Goal: Find specific page/section: Find specific page/section

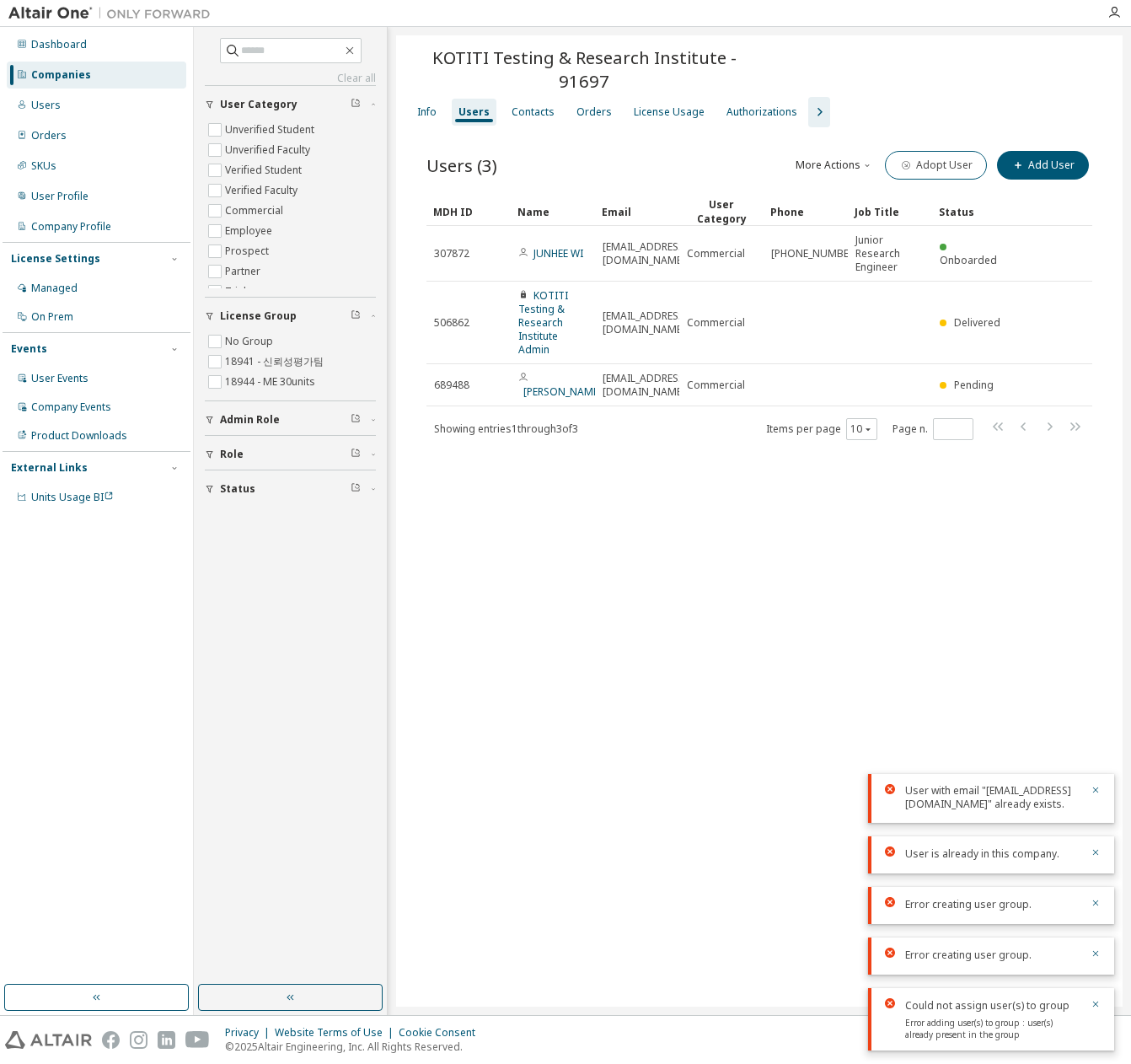
click at [74, 72] on div "Companies" at bounding box center [61, 75] width 60 height 14
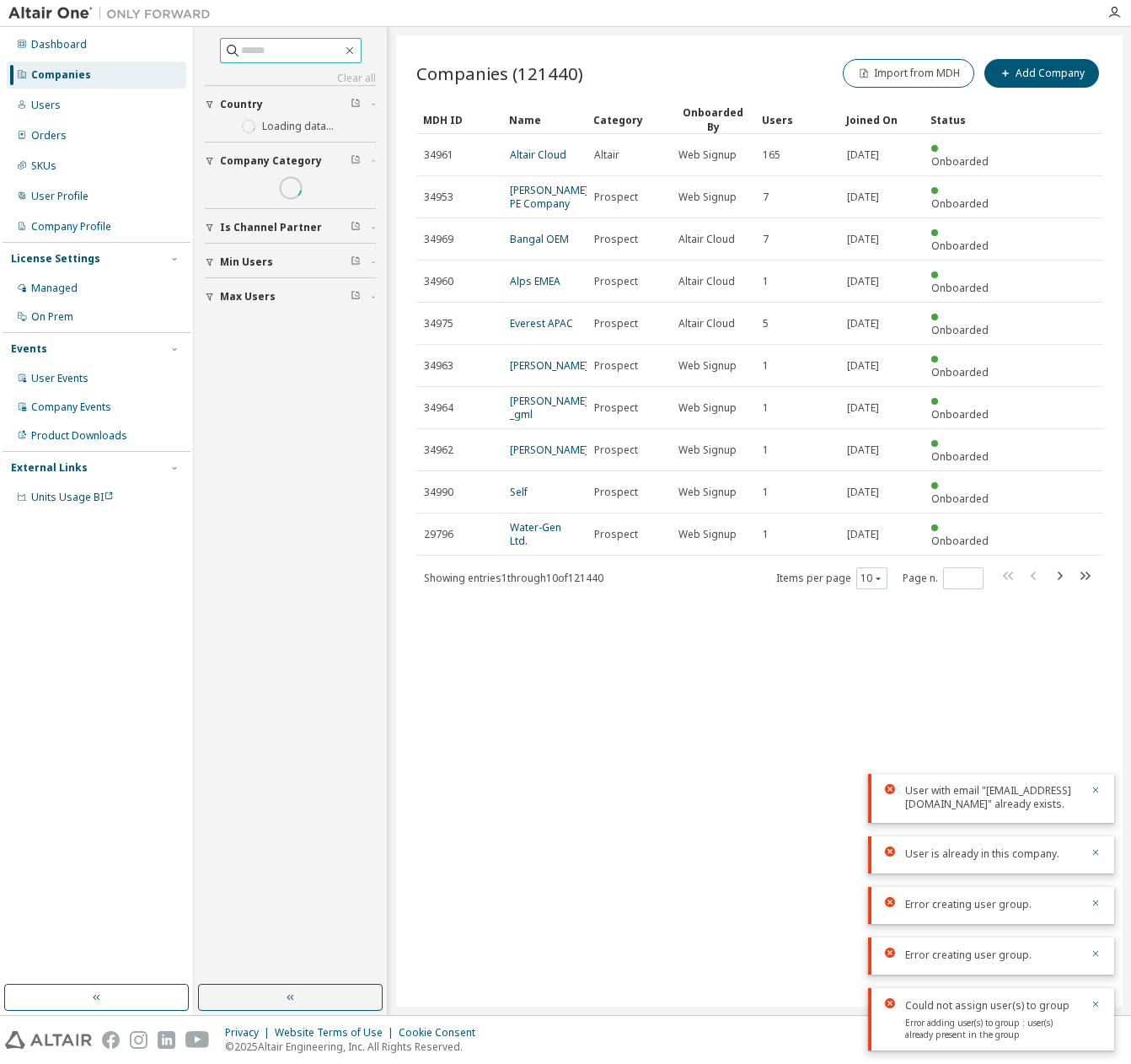
click at [245, 51] on input "text" at bounding box center [292, 50] width 101 height 17
paste input "**********"
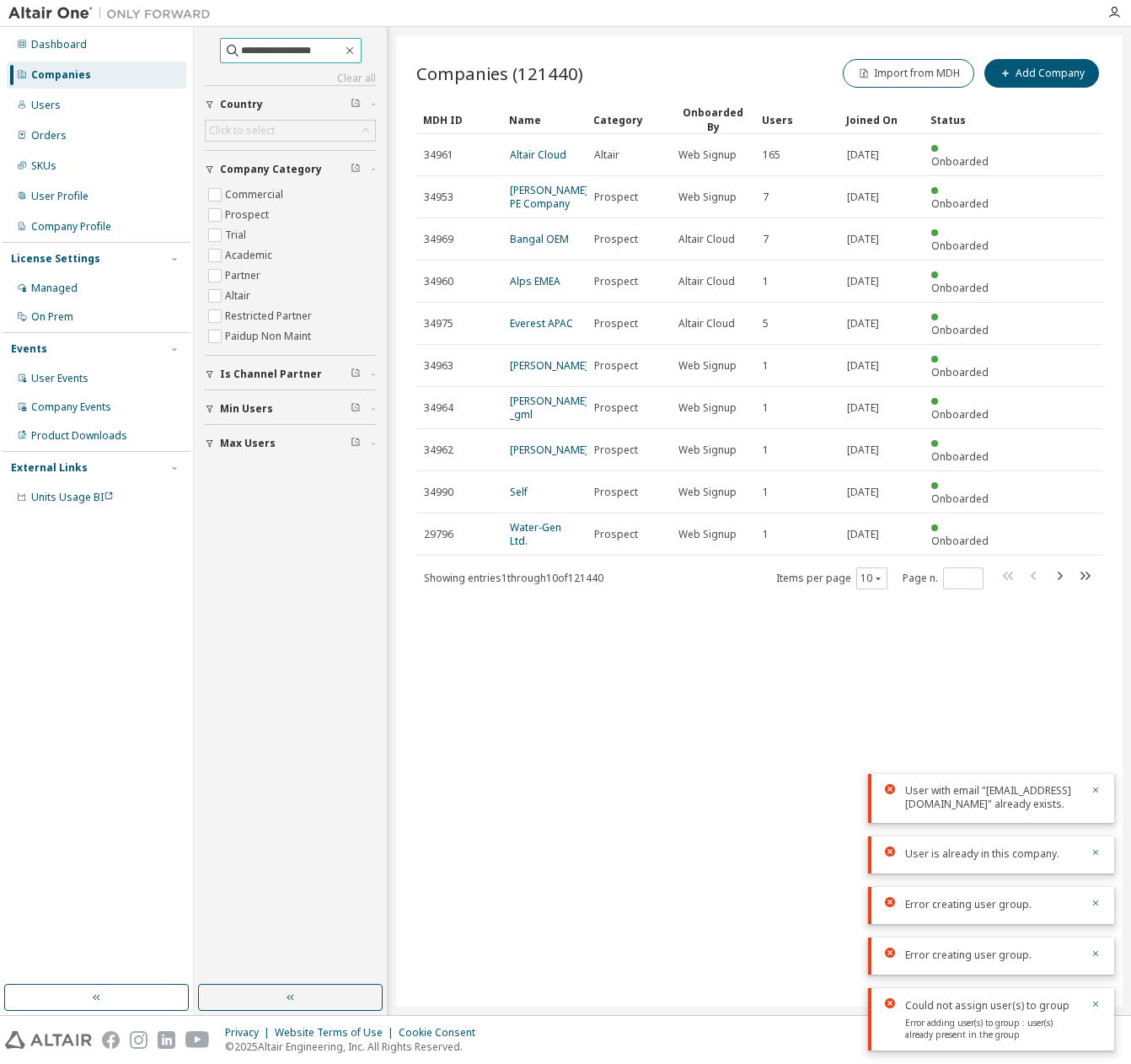
type input "**********"
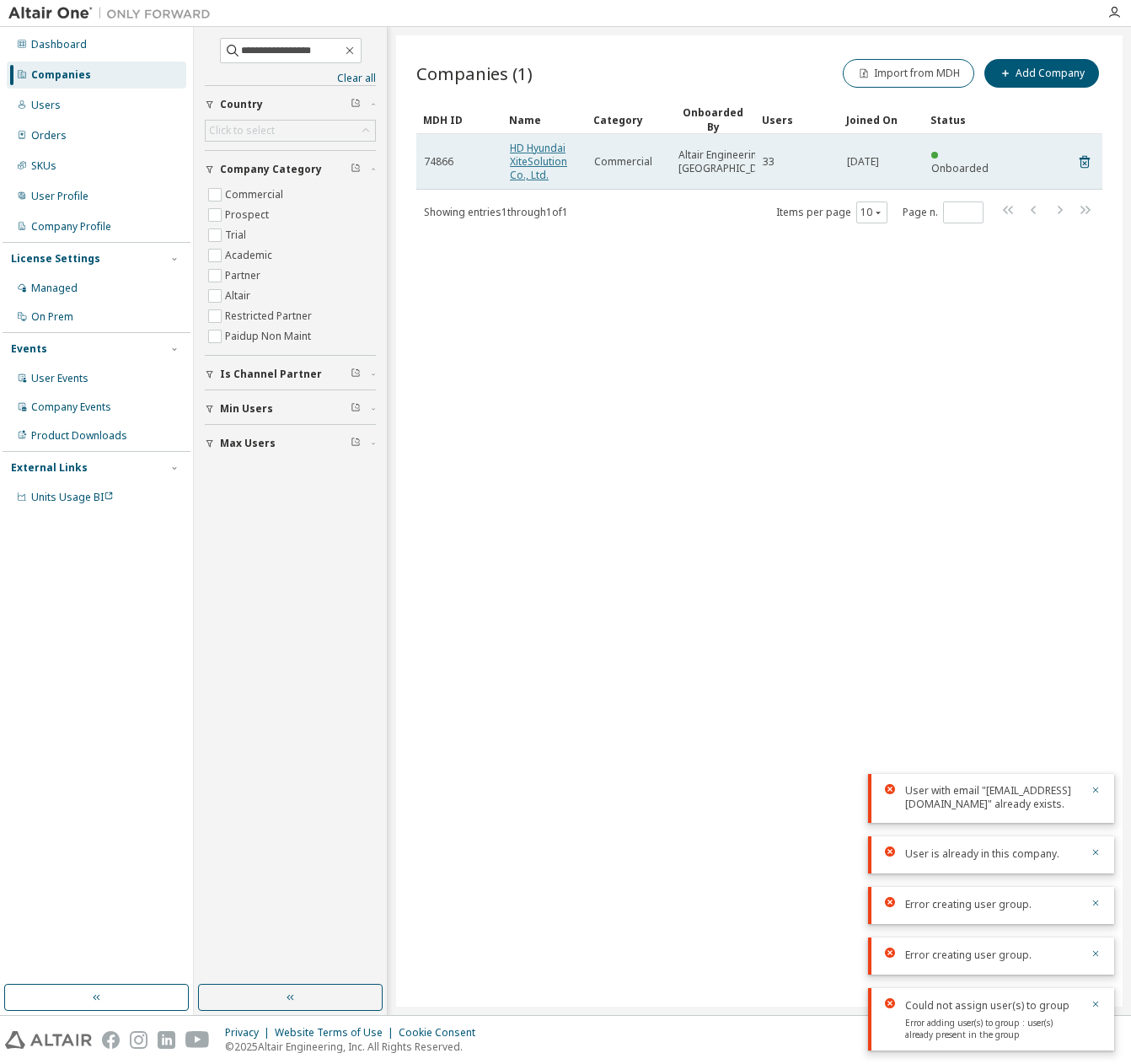
click at [530, 170] on link "HD Hyundai XiteSolution Co., Ltd." at bounding box center [539, 161] width 57 height 42
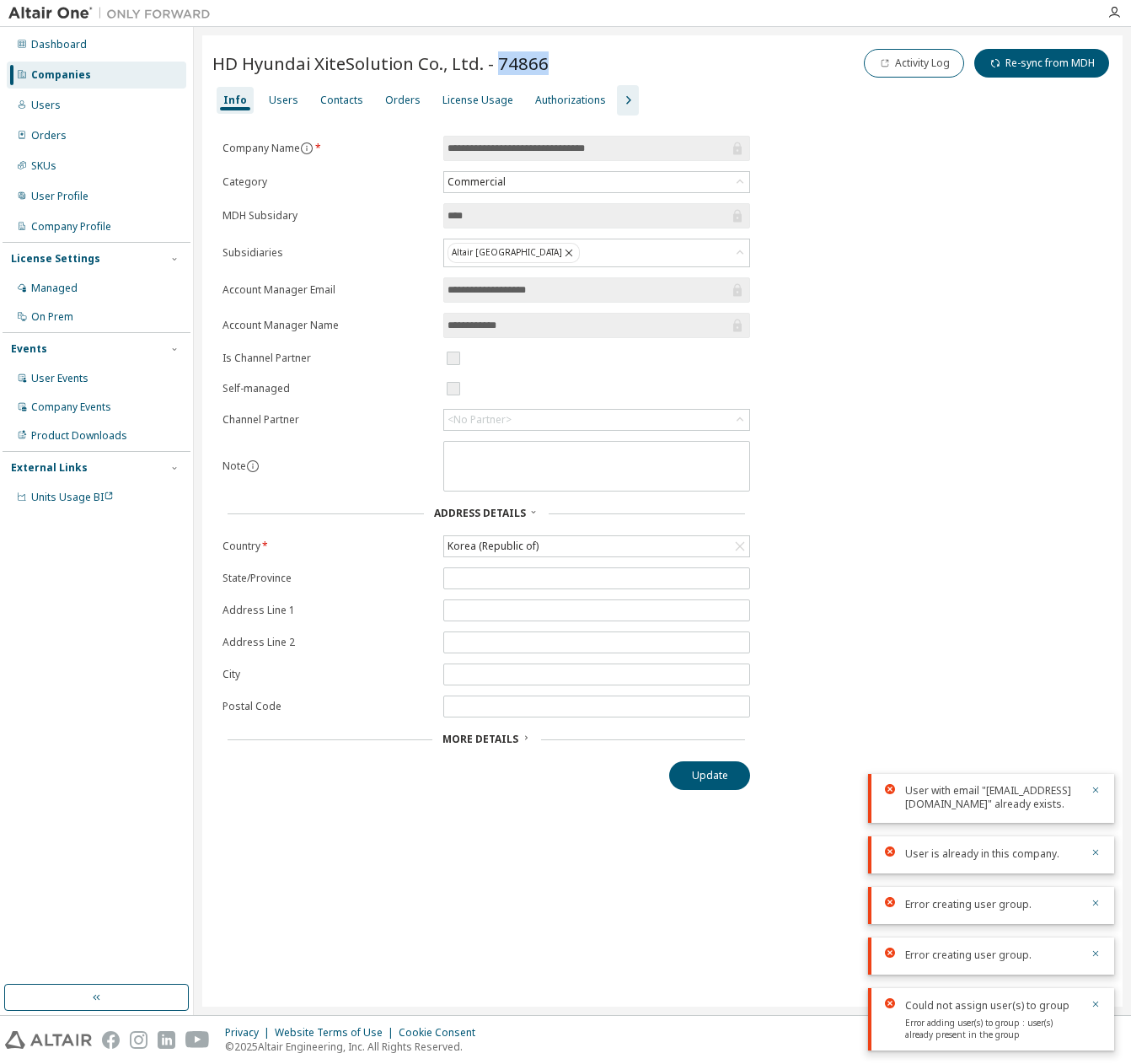
drag, startPoint x: 551, startPoint y: 66, endPoint x: 499, endPoint y: 66, distance: 52.0
click at [499, 66] on div "HD Hyundai XiteSolution Co., Ltd. - 74866 Activity Log Re-sync from MDH" at bounding box center [662, 63] width 901 height 36
copy span "74866"
click at [266, 89] on div "Users" at bounding box center [283, 100] width 43 height 27
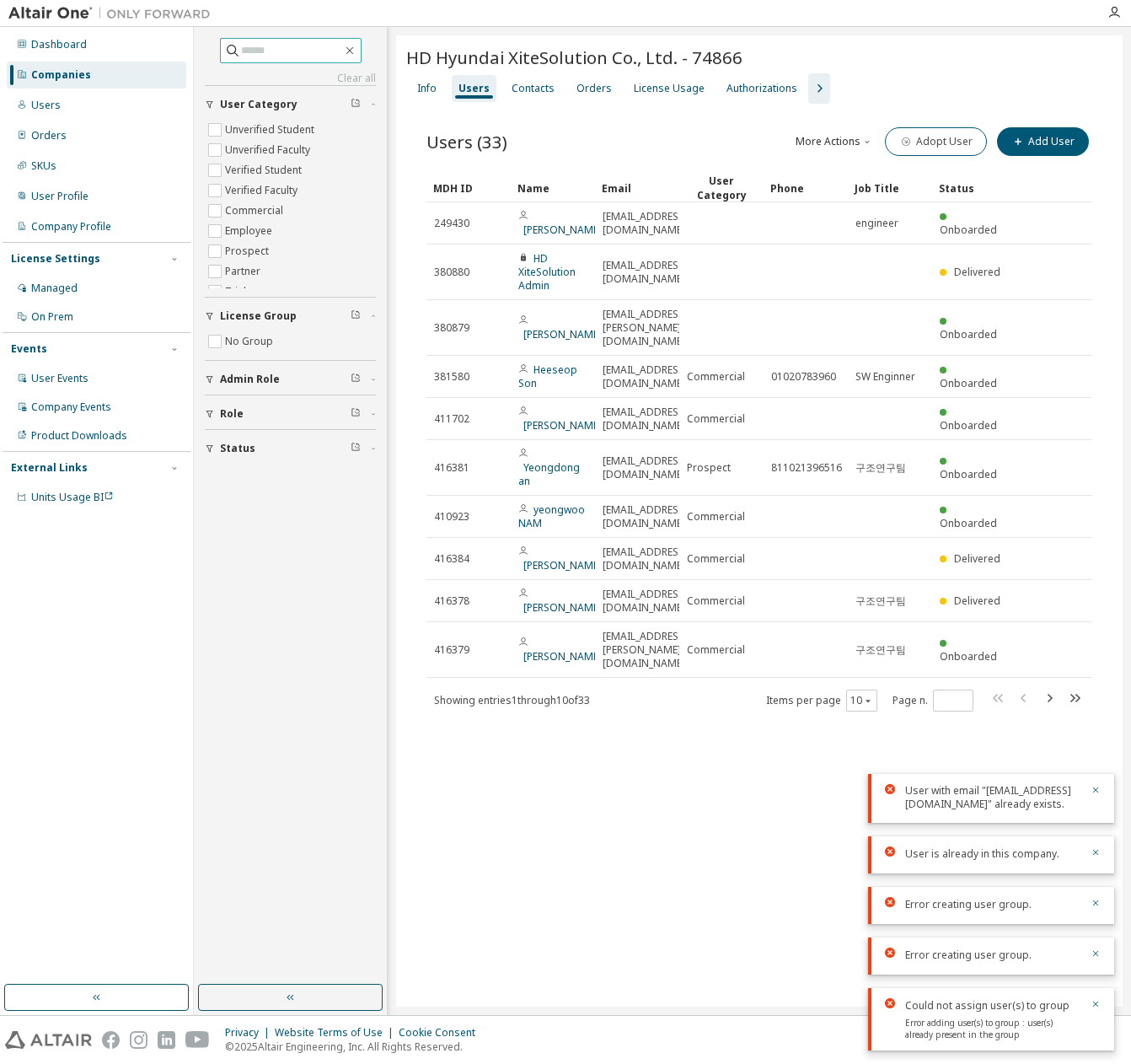
click at [241, 49] on input "text" at bounding box center [292, 50] width 101 height 17
paste input "**********"
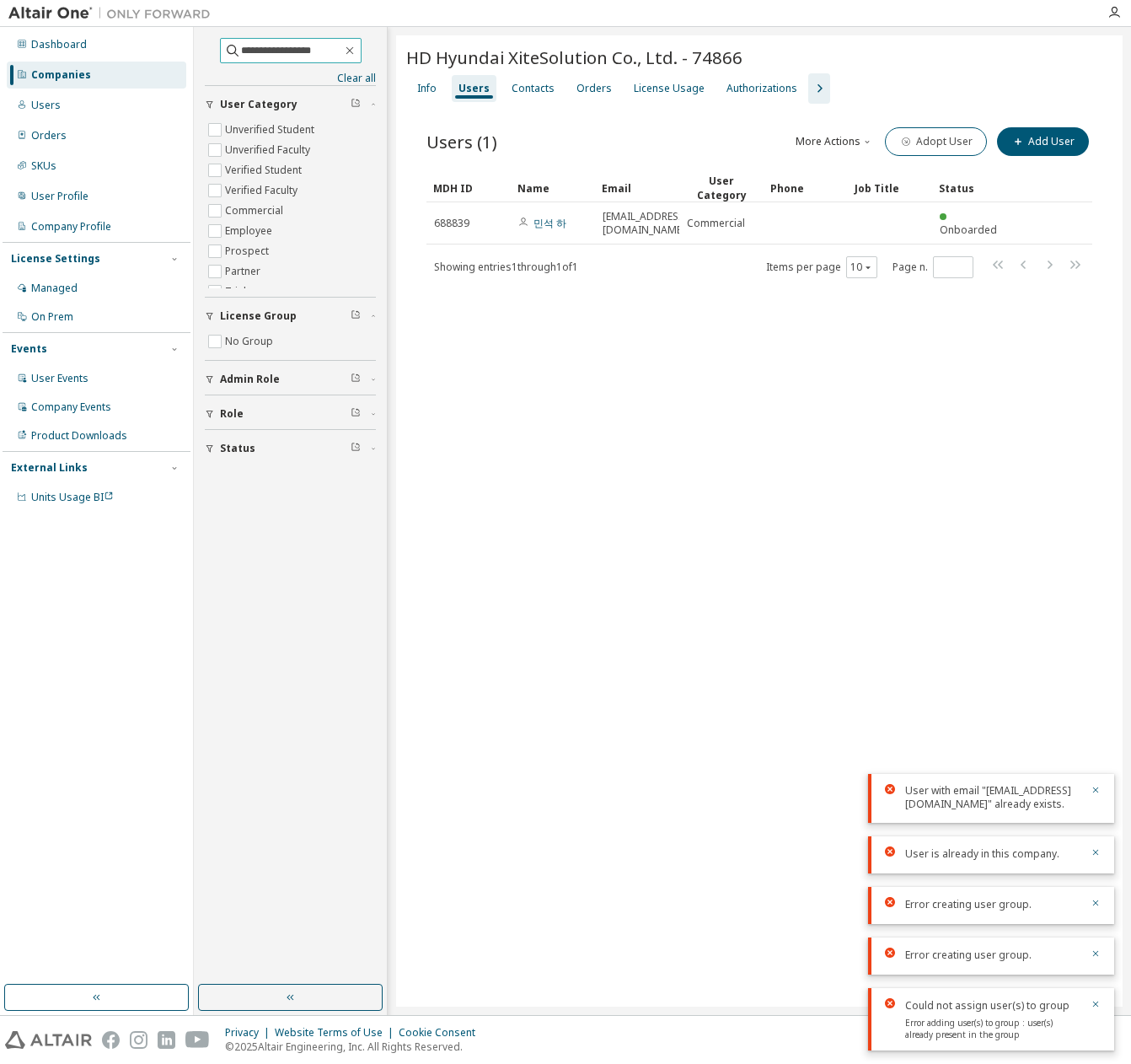
type input "**********"
click at [357, 49] on icon "button" at bounding box center [350, 50] width 14 height 14
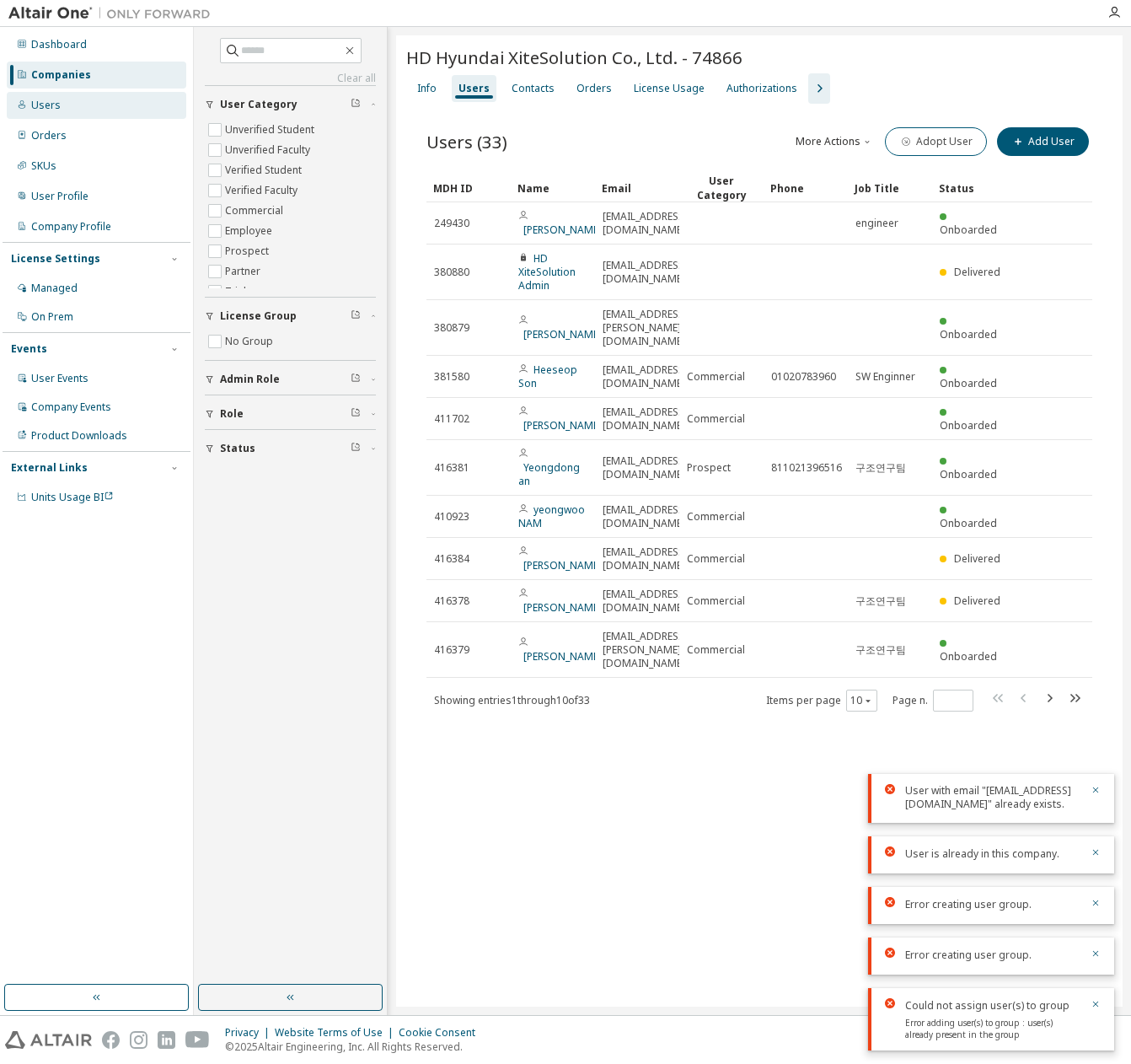
click at [77, 95] on div "Users" at bounding box center [97, 105] width 180 height 27
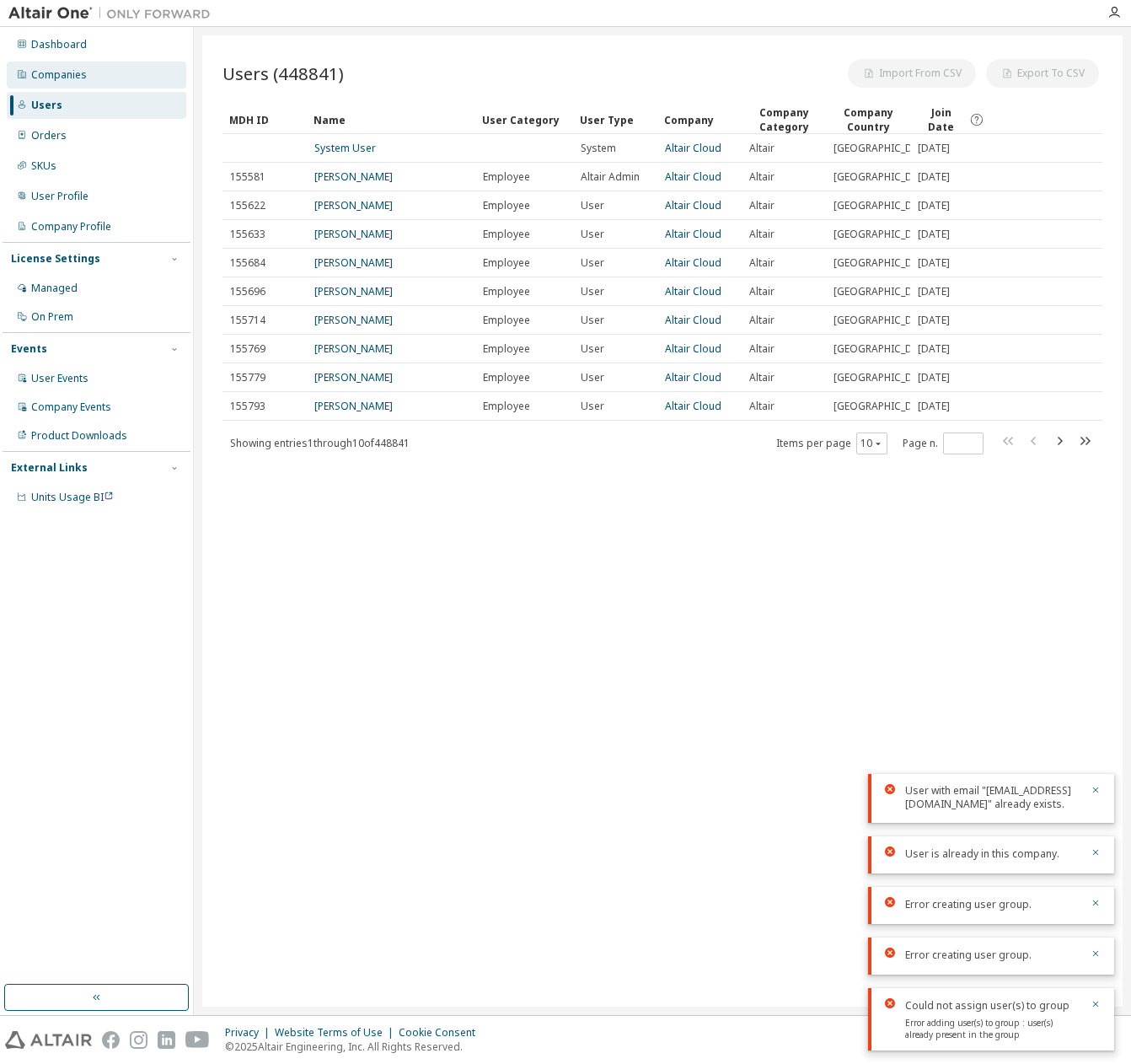
click at [77, 73] on div "Companies" at bounding box center [59, 75] width 55 height 14
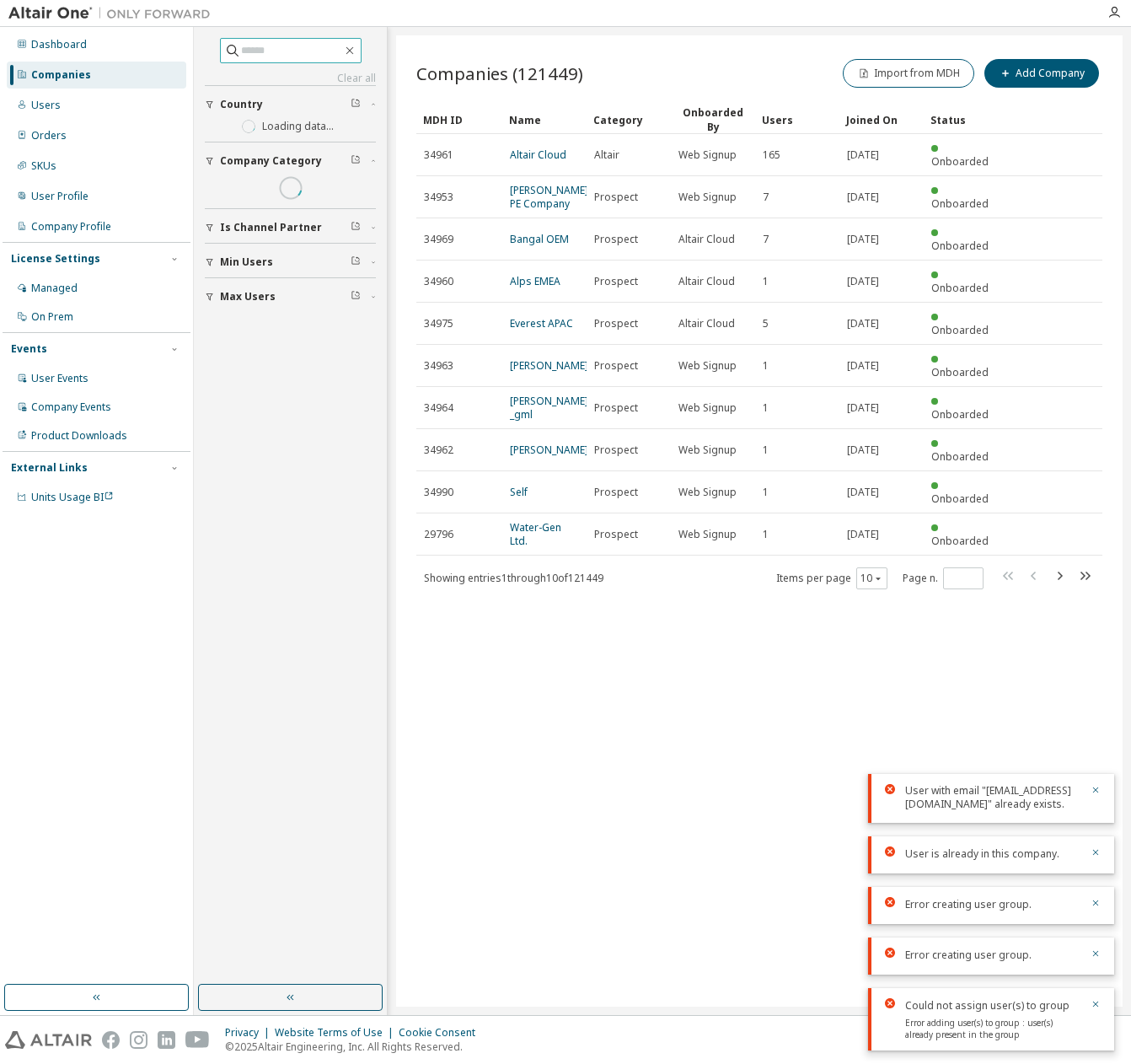
click at [241, 47] on input "text" at bounding box center [292, 50] width 101 height 17
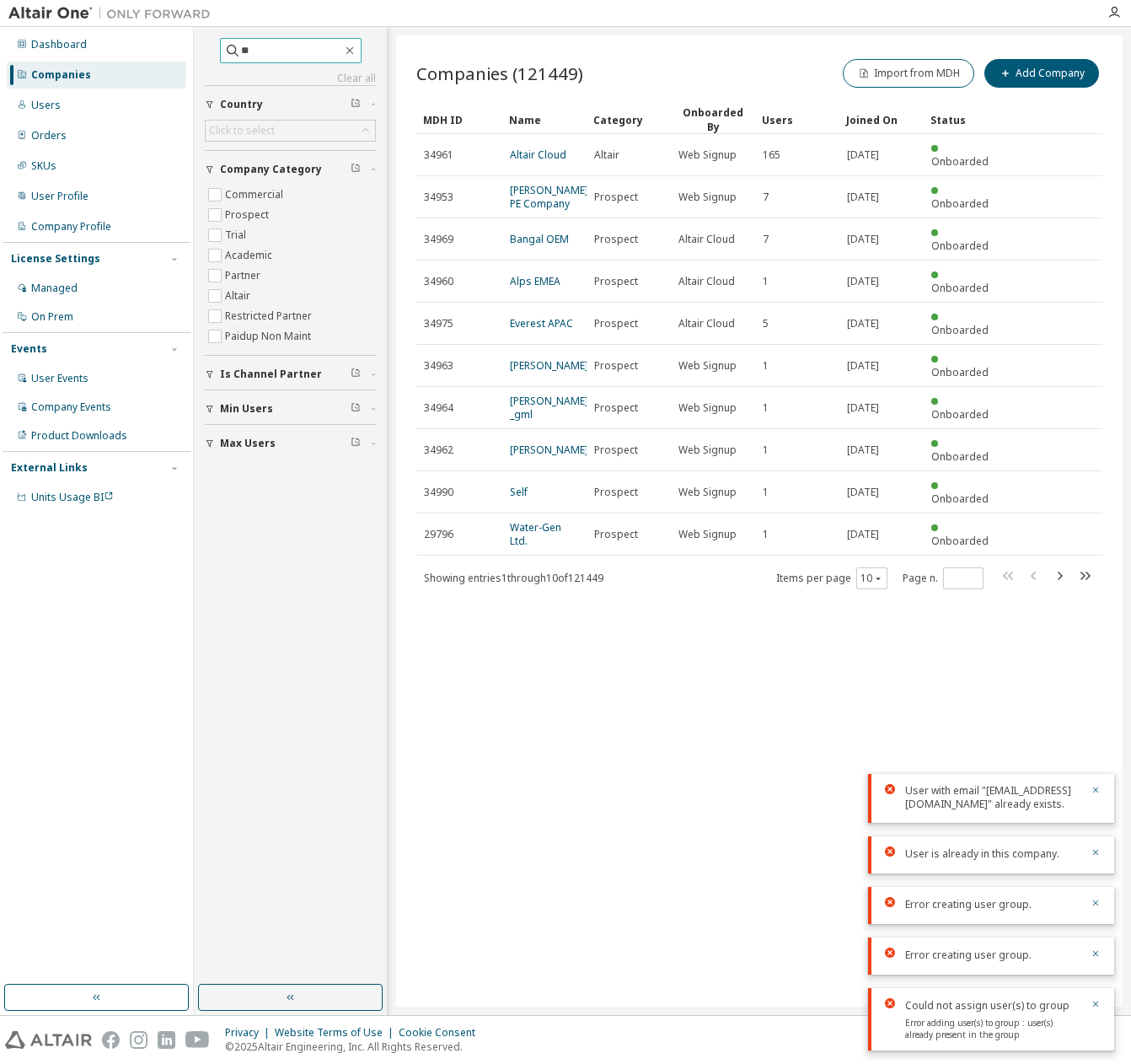
type input "*"
type input "****"
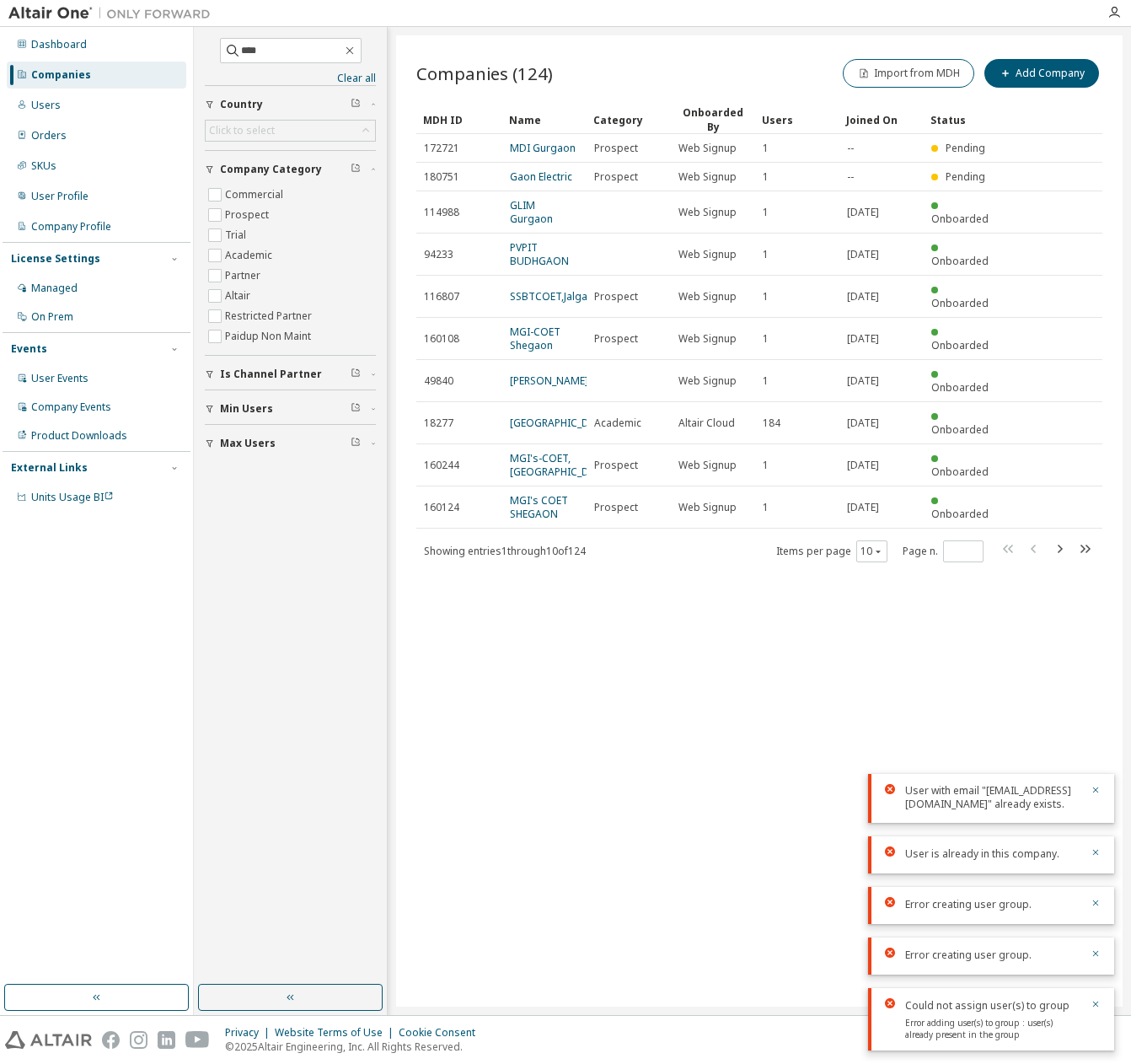
click at [578, 633] on div "Companies (124) Import from MDH Add Company Clear Load Save Save As Field Opera…" at bounding box center [759, 521] width 727 height 971
click at [700, 606] on div "Companies (124) Import from MDH Add Company Clear Load Save Save As Field Opera…" at bounding box center [759, 521] width 727 height 971
click at [1054, 559] on icon "button" at bounding box center [1060, 549] width 20 height 20
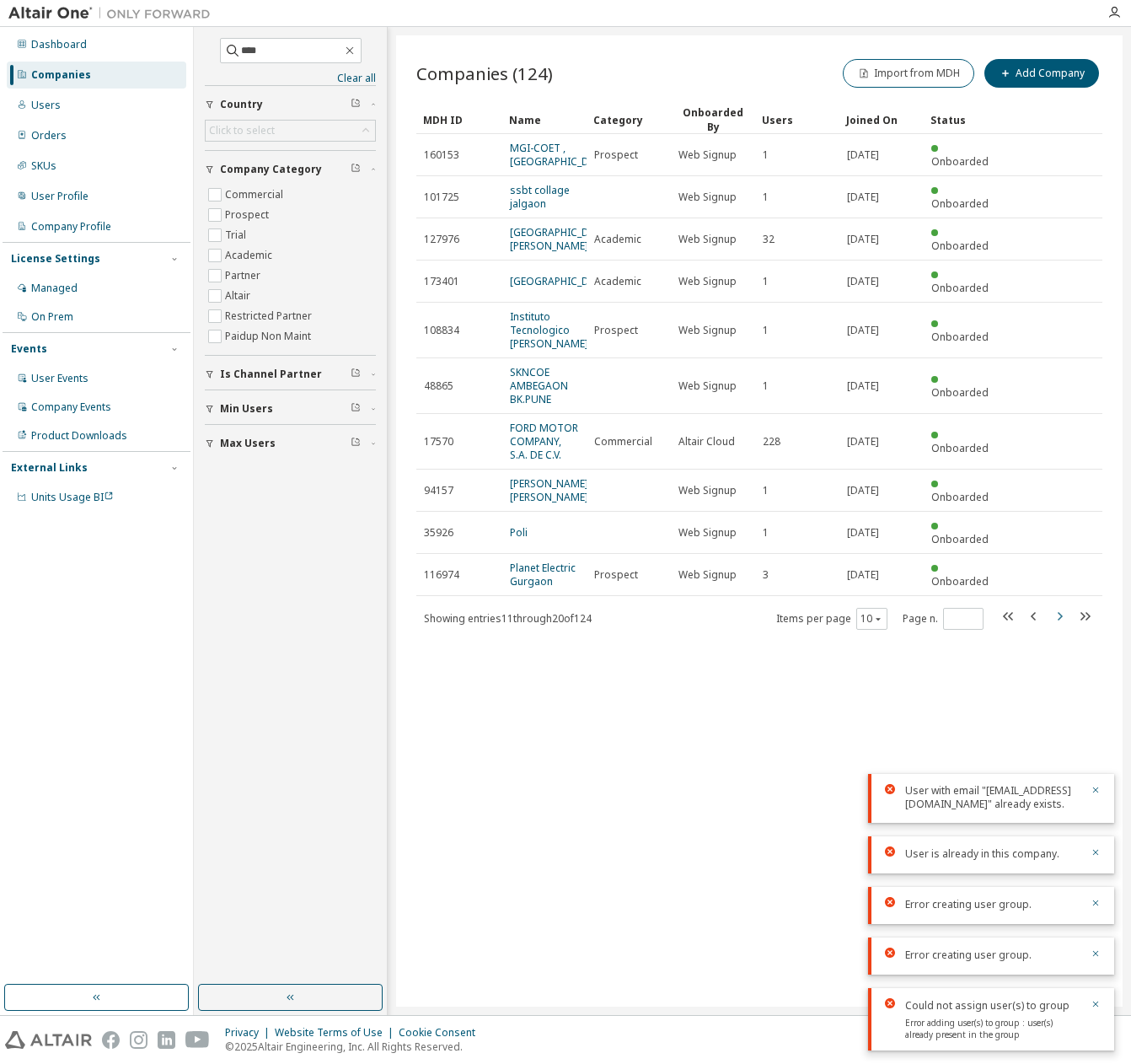
click at [1059, 616] on icon "button" at bounding box center [1060, 616] width 5 height 9
type input "*"
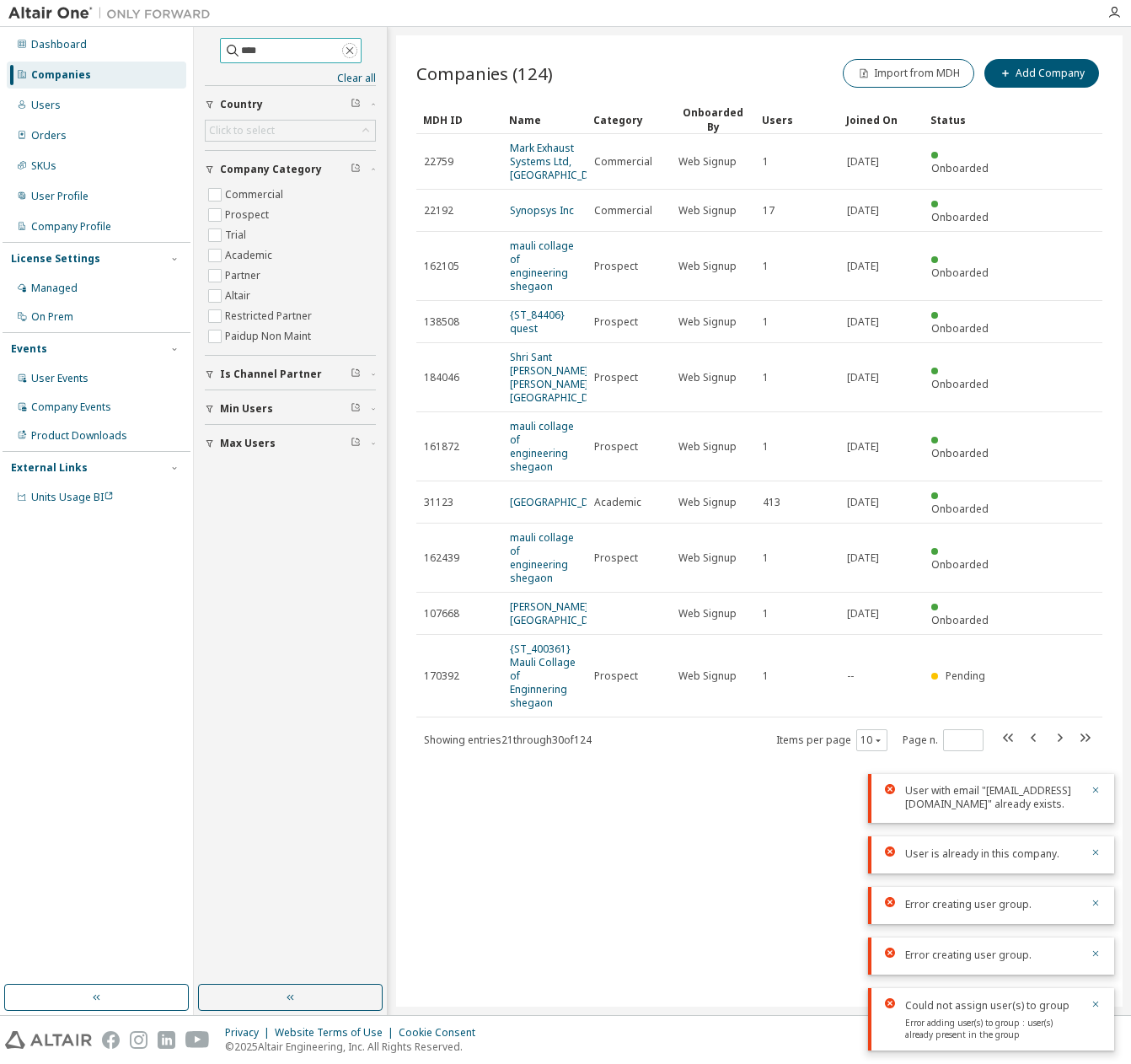
drag, startPoint x: 366, startPoint y: 54, endPoint x: 318, endPoint y: 52, distance: 48.0
click at [357, 54] on icon "button" at bounding box center [350, 50] width 14 height 14
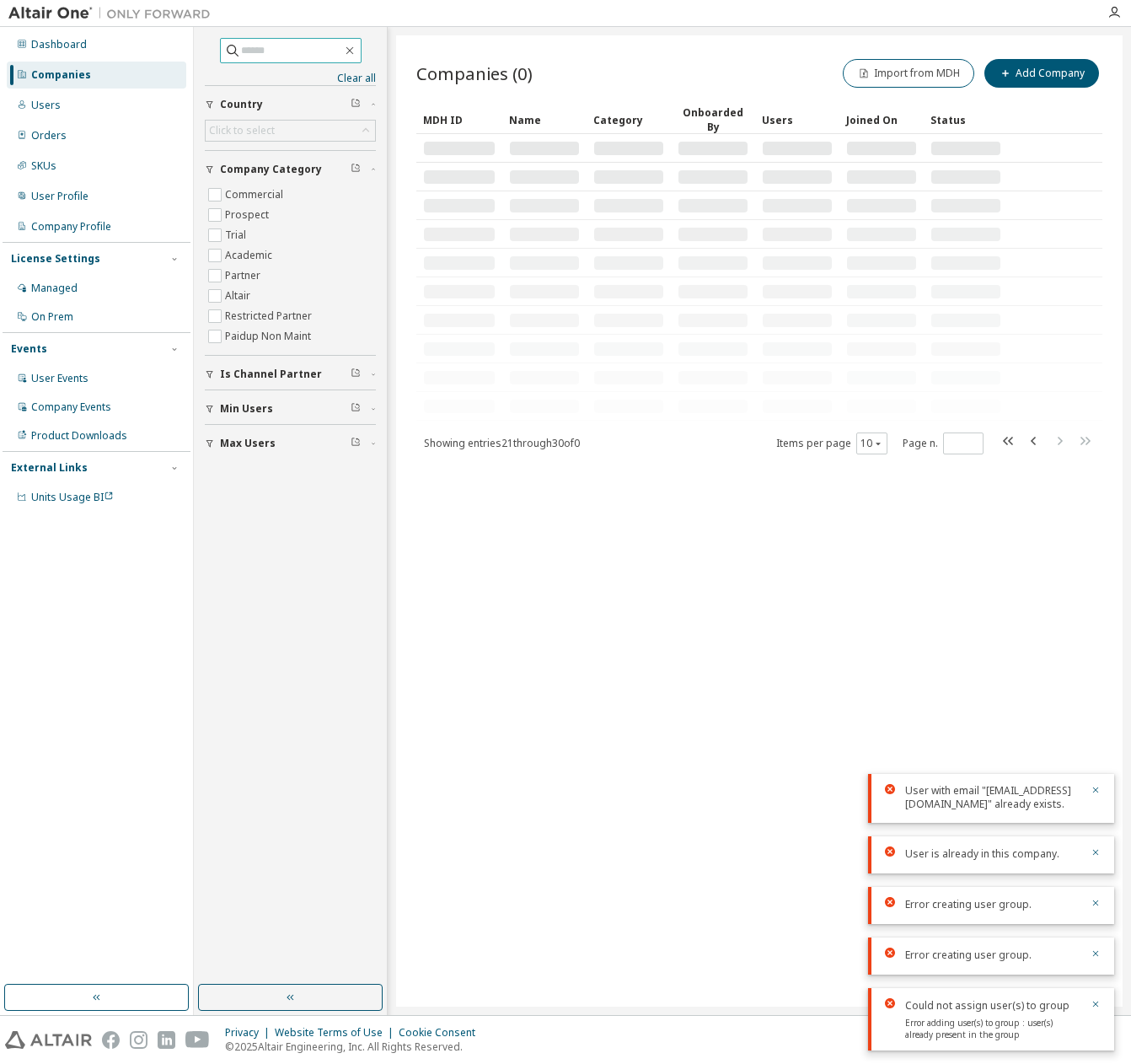
click at [318, 52] on input "text" at bounding box center [292, 50] width 101 height 17
paste input "**********"
type input "**********"
type input "*"
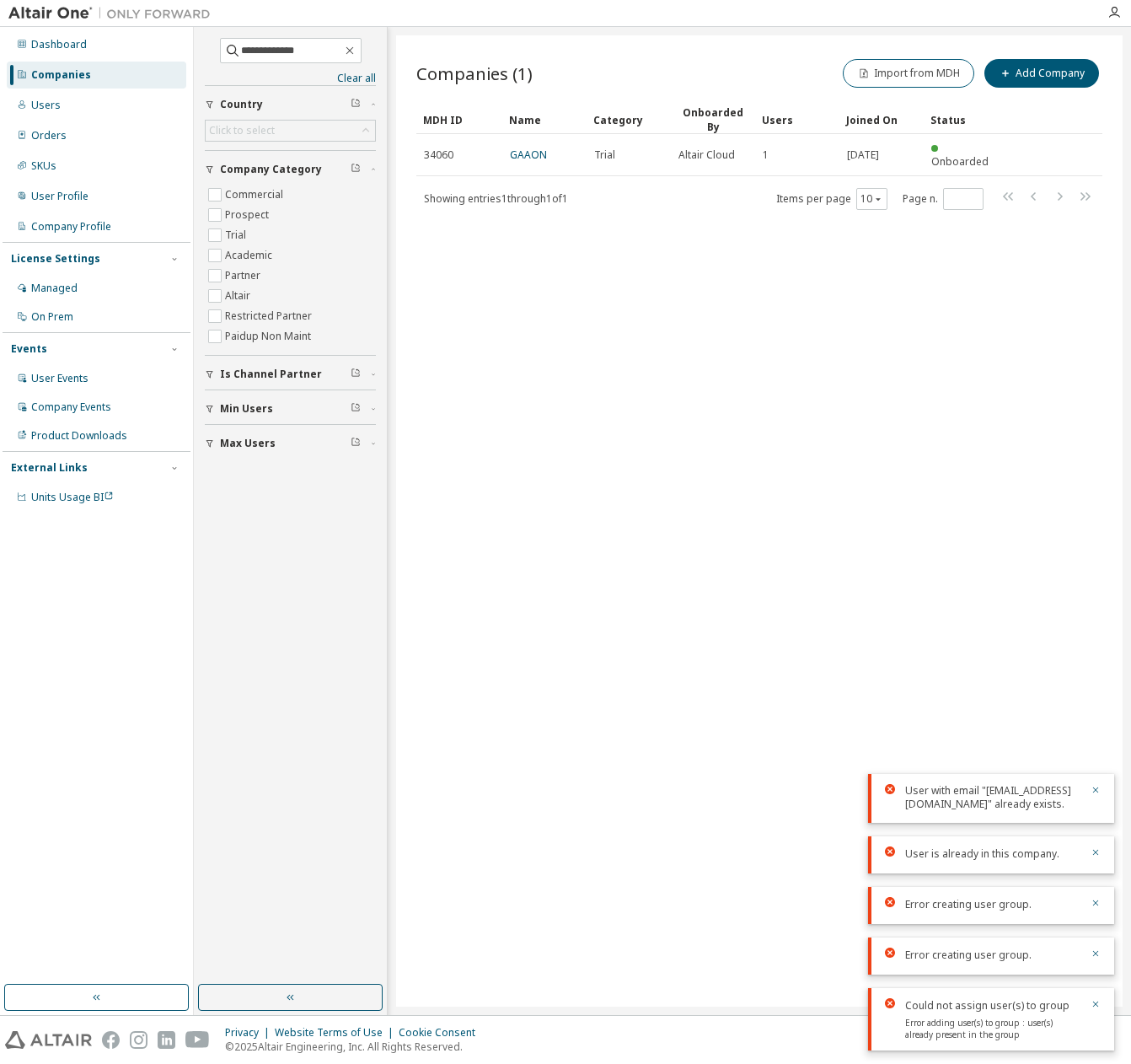
click at [617, 201] on div "Companies (1) Import from MDH Add Company Clear Load Save Save As Field Operato…" at bounding box center [759, 521] width 727 height 971
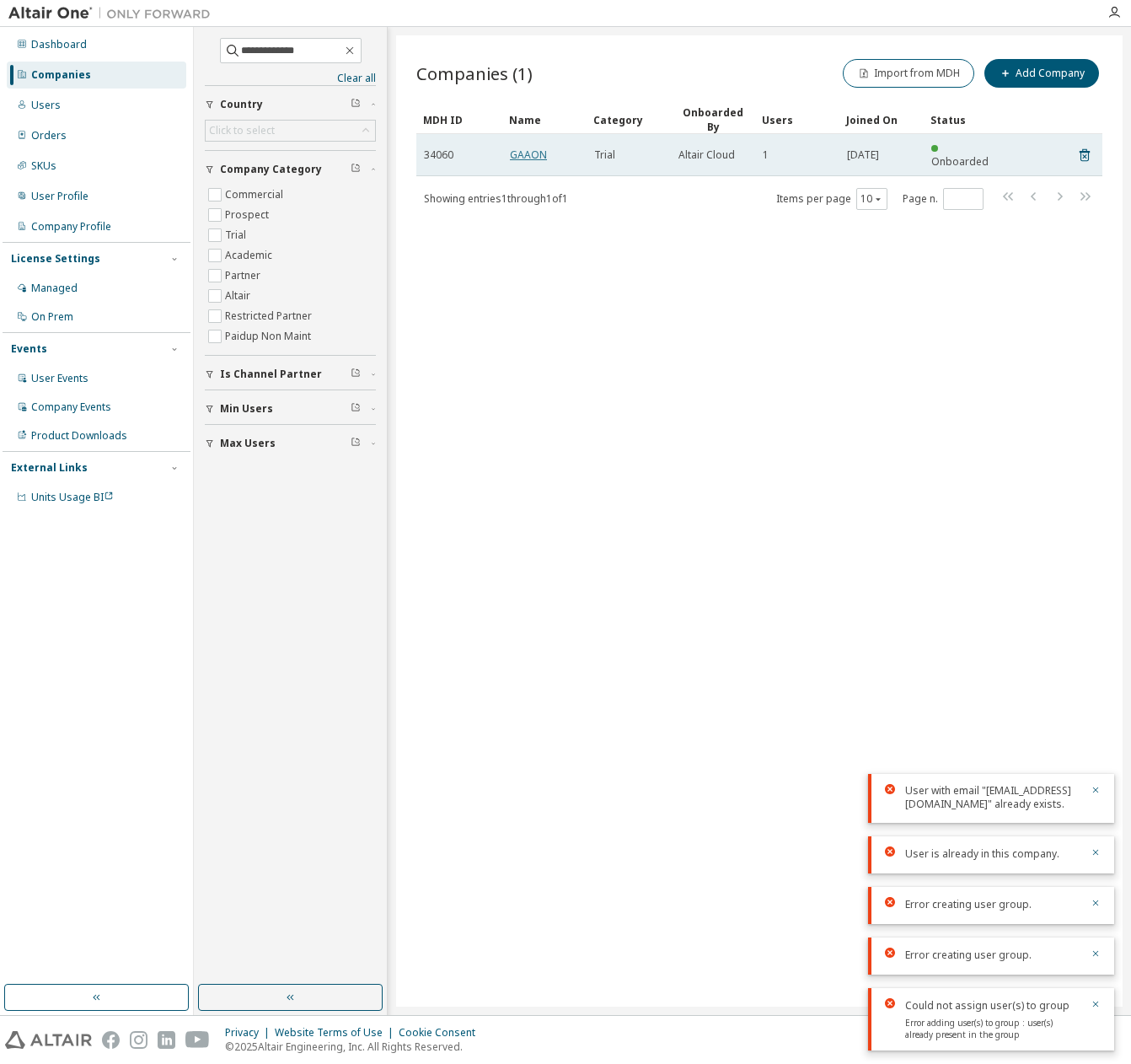
click at [530, 147] on link "GAAON" at bounding box center [529, 154] width 38 height 14
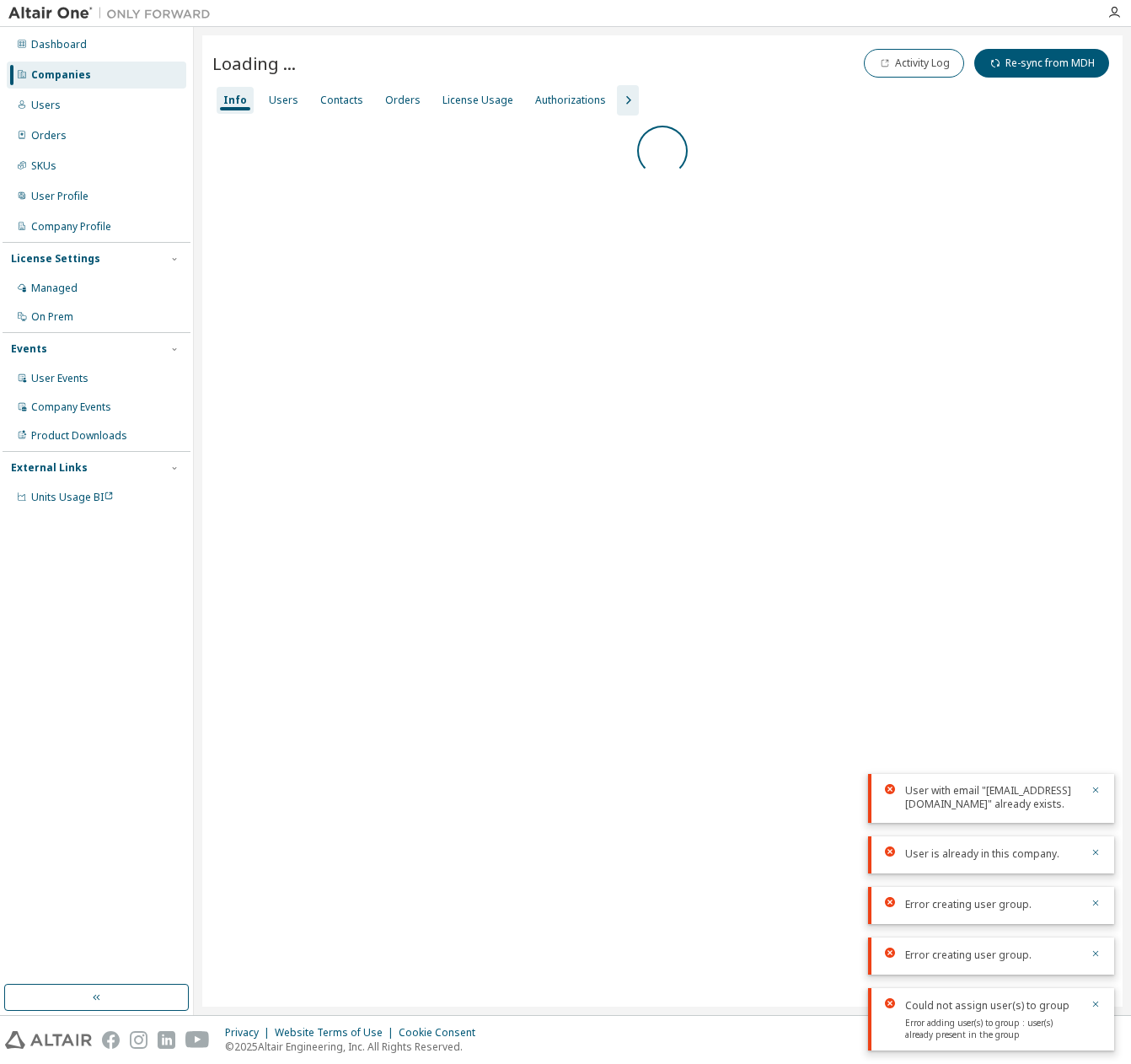
click at [258, 91] on div "Info Users Contacts Orders License Usage Authorizations" at bounding box center [662, 100] width 901 height 31
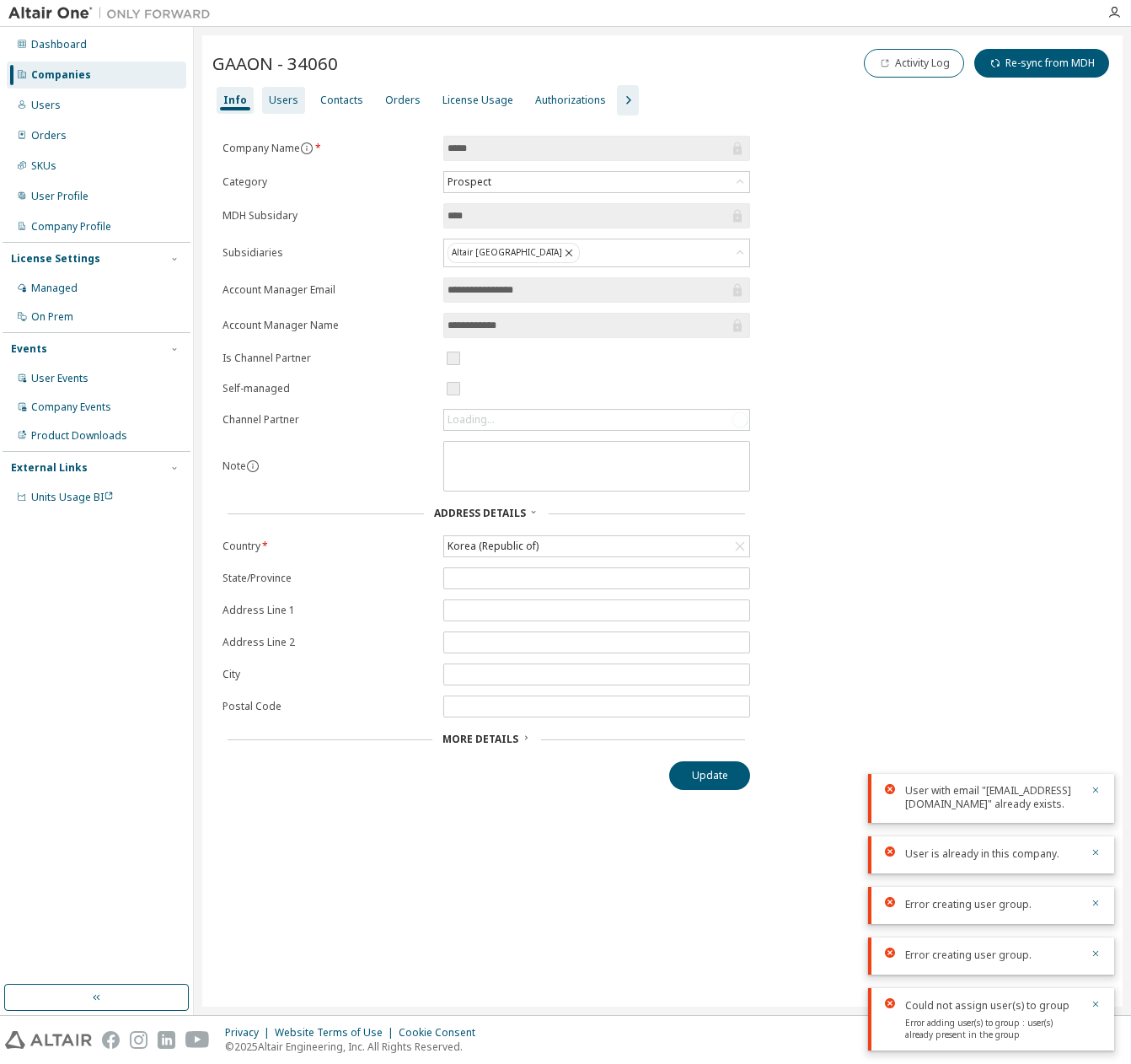
click at [269, 95] on div "Users" at bounding box center [284, 101] width 30 height 14
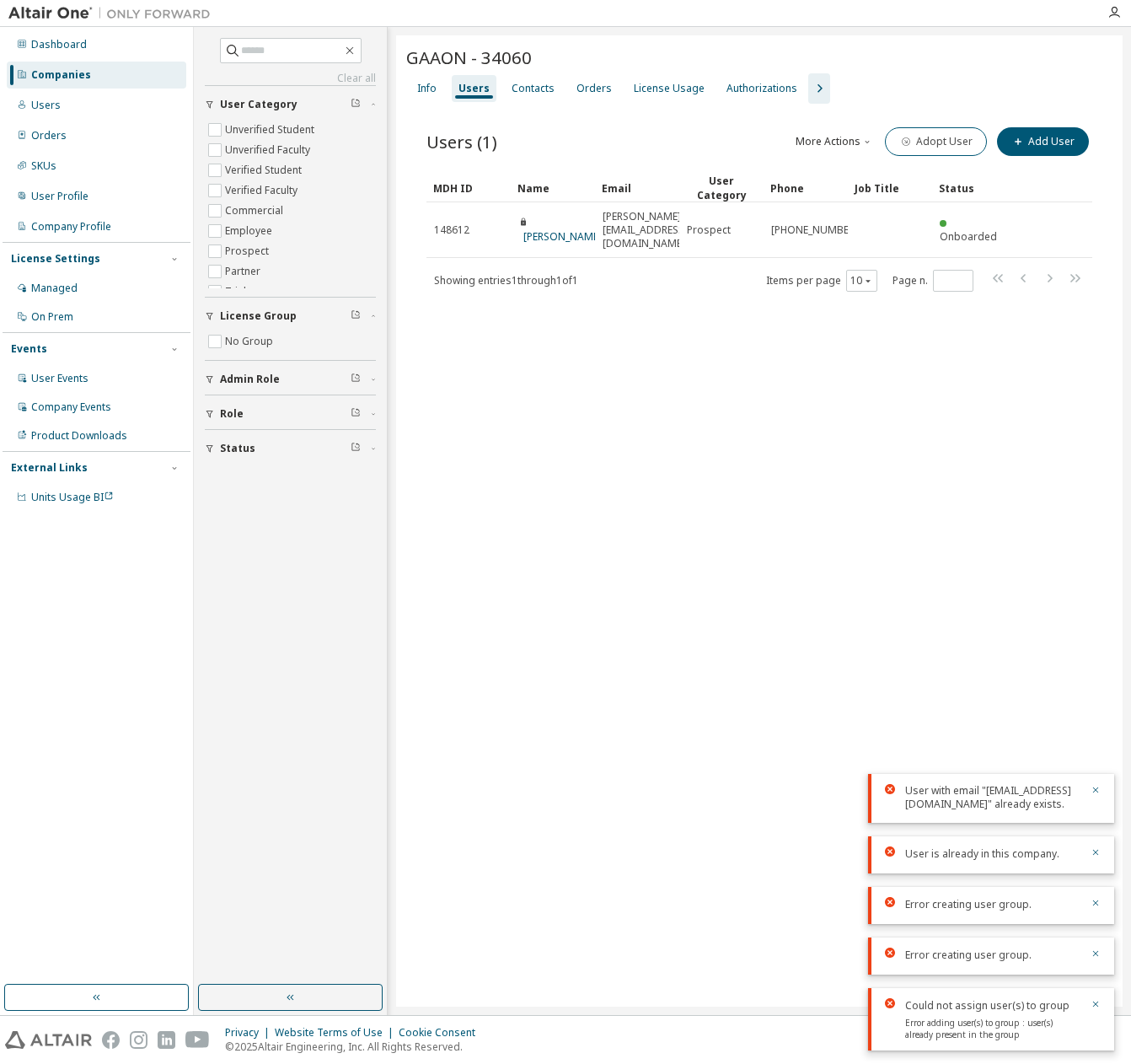
drag, startPoint x: 515, startPoint y: 360, endPoint x: 538, endPoint y: 357, distance: 23.2
click at [528, 359] on div "GAAON - 34060 Clear Load Save Save As Field Operator Value Select filter Select…" at bounding box center [759, 521] width 727 height 971
click at [666, 100] on div "License Usage" at bounding box center [669, 88] width 84 height 27
